Goal: Complete application form

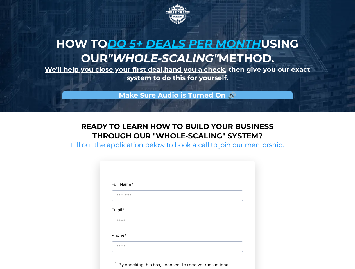
click at [177, 14] on img at bounding box center [177, 14] width 28 height 28
click at [177, 191] on input "Full Name *" at bounding box center [176, 196] width 131 height 11
click at [177, 216] on div "Email *" at bounding box center [177, 216] width 132 height 21
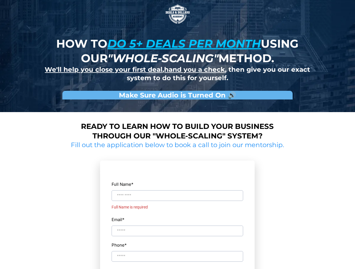
click at [177, 242] on div "Full Name * Full Name is required Email * Phone * ch By checking this box, I co…" at bounding box center [177, 252] width 132 height 170
click at [177, 266] on input "Phone *" at bounding box center [176, 266] width 131 height 11
